Goal: Check status

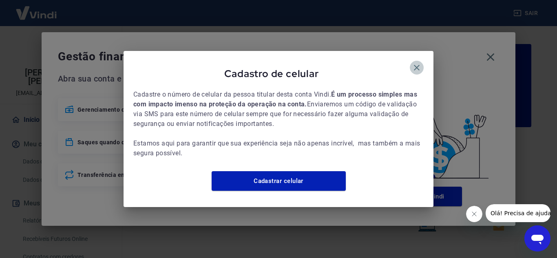
click at [415, 64] on icon "button" at bounding box center [417, 68] width 10 height 10
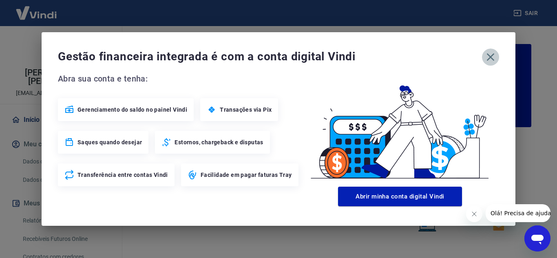
click at [494, 52] on icon "button" at bounding box center [490, 57] width 13 height 13
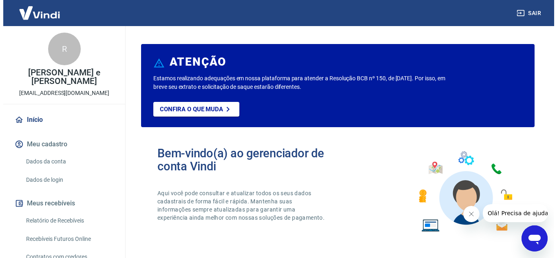
scroll to position [74, 0]
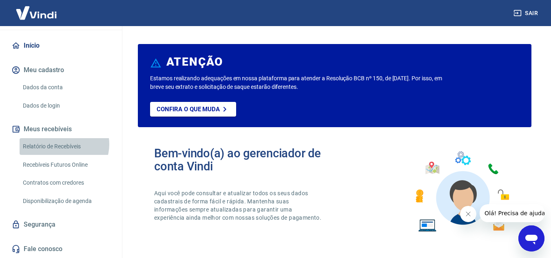
click at [64, 144] on link "Relatório de Recebíveis" at bounding box center [66, 146] width 93 height 17
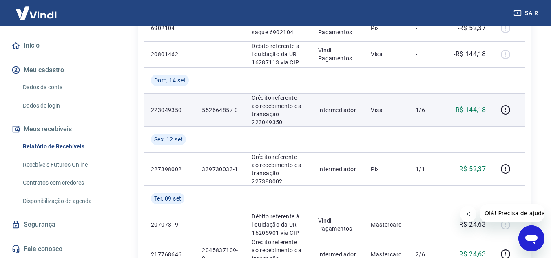
scroll to position [286, 0]
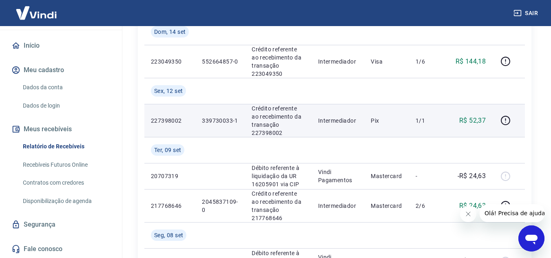
click at [273, 130] on p "Crédito referente ao recebimento da transação 227398002" at bounding box center [278, 120] width 53 height 33
click at [274, 132] on p "Crédito referente ao recebimento da transação 227398002" at bounding box center [278, 120] width 53 height 33
copy p "227398002"
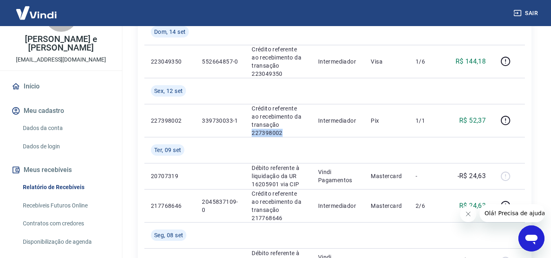
scroll to position [0, 0]
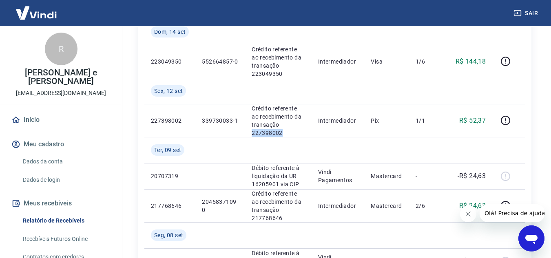
click at [41, 112] on link "Início" at bounding box center [61, 120] width 102 height 18
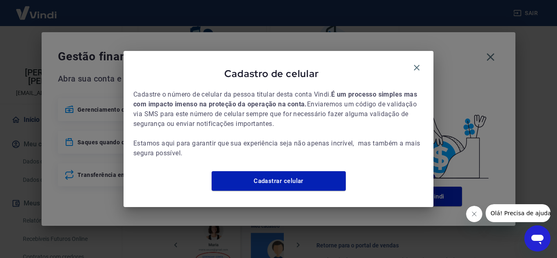
drag, startPoint x: 419, startPoint y: 61, endPoint x: 454, endPoint y: 47, distance: 37.9
click at [418, 63] on icon "button" at bounding box center [417, 68] width 10 height 10
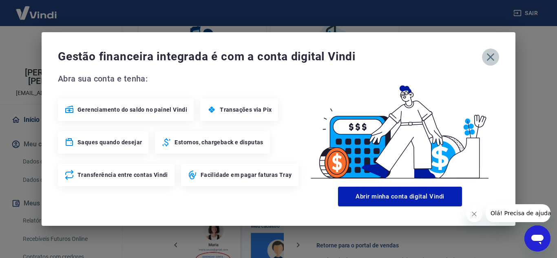
click at [494, 59] on icon "button" at bounding box center [490, 57] width 13 height 13
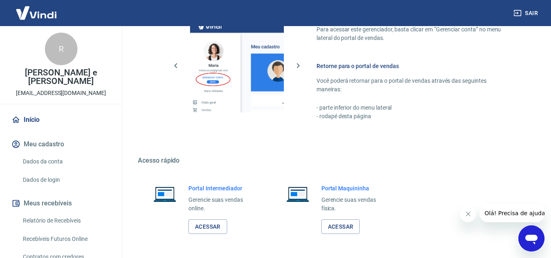
scroll to position [496, 0]
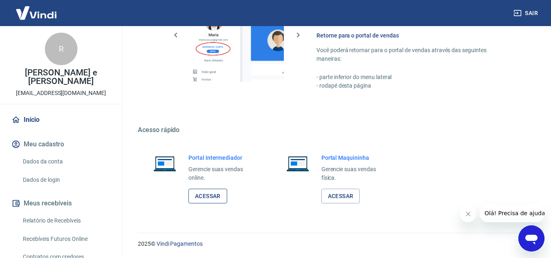
click at [219, 189] on link "Acessar" at bounding box center [207, 196] width 39 height 15
